Goal: Check status: Check status

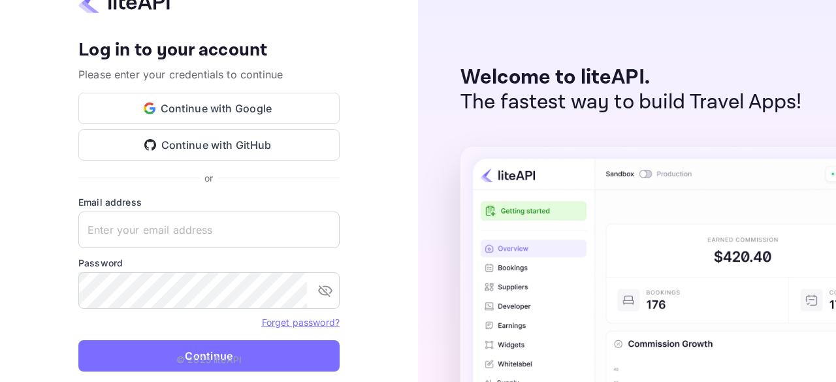
type input "[PERSON_NAME][EMAIL_ADDRESS][DOMAIN_NAME]"
click at [178, 351] on button "Continue" at bounding box center [208, 355] width 261 height 31
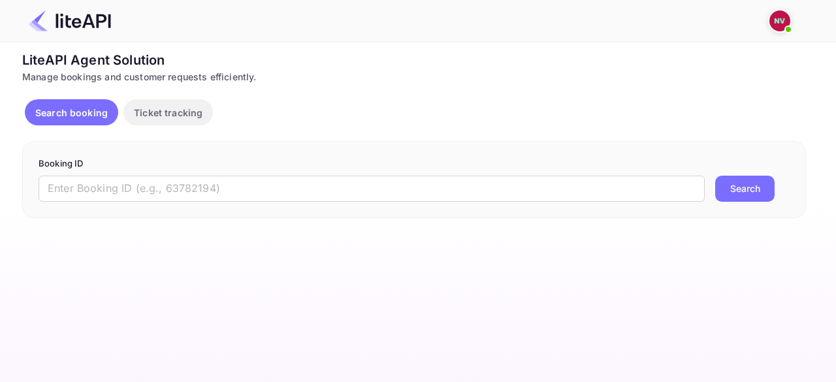
click at [196, 186] on input "text" at bounding box center [372, 189] width 666 height 26
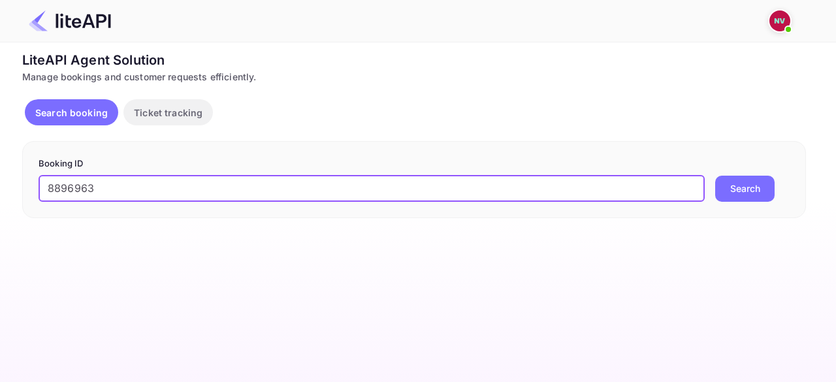
type input "8896963"
click at [715, 176] on button "Search" at bounding box center [744, 189] width 59 height 26
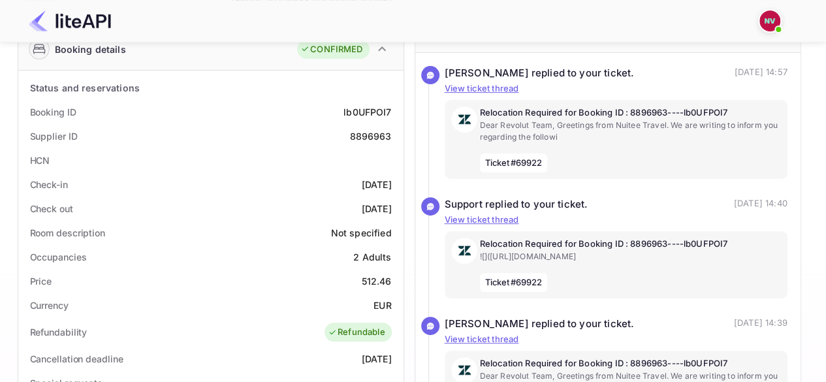
scroll to position [209, 0]
